Goal: Register for event/course

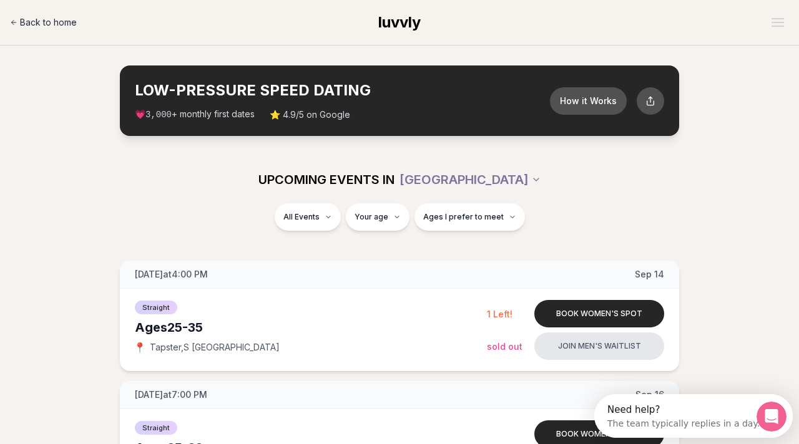
click at [11, 28] on link "Back to home" at bounding box center [43, 22] width 67 height 25
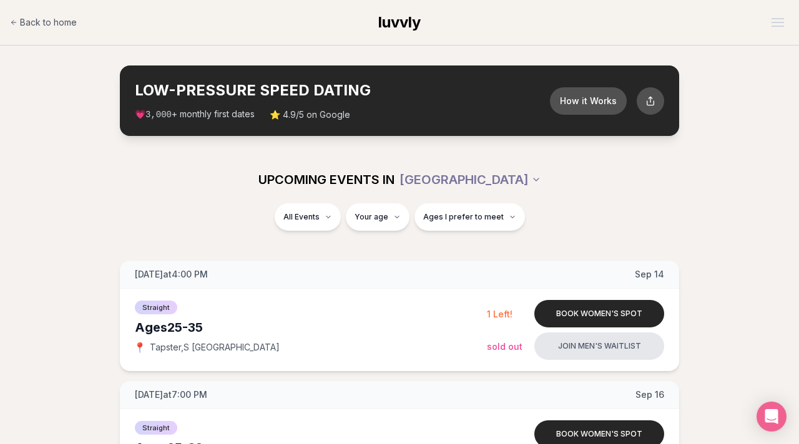
click at [783, 123] on section "LOW-PRESSURE SPEED DATING How it Works 💗 3,000 + monthly first dates ⭐ 4.9/5 on…" at bounding box center [399, 101] width 799 height 110
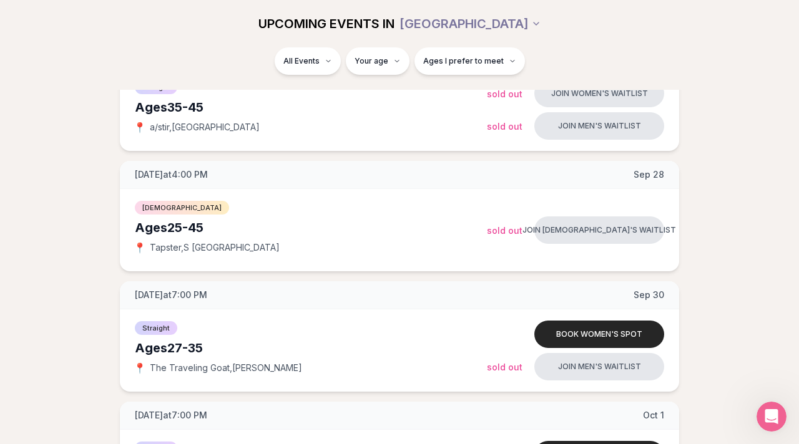
scroll to position [824, 0]
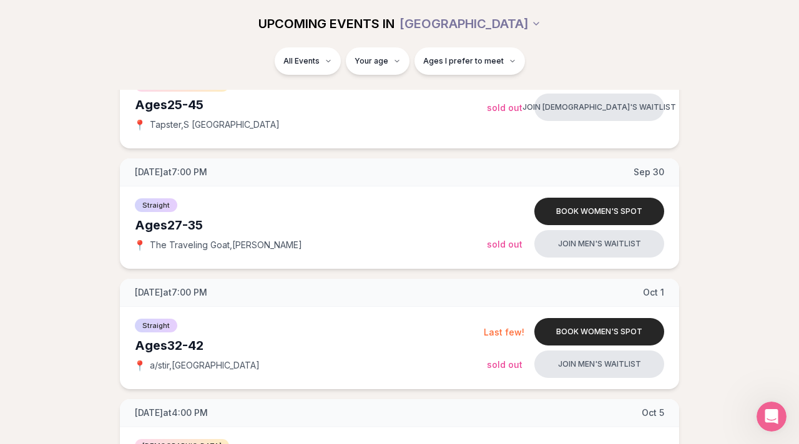
scroll to position [949, 0]
